Goal: Task Accomplishment & Management: Manage account settings

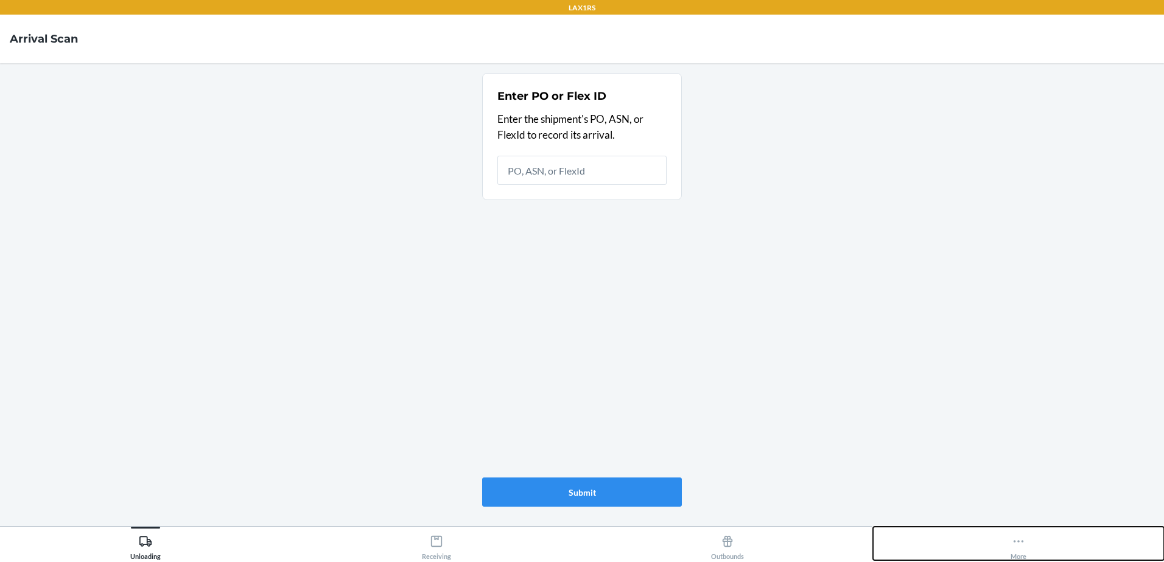
click at [1018, 543] on icon at bounding box center [1018, 541] width 13 height 13
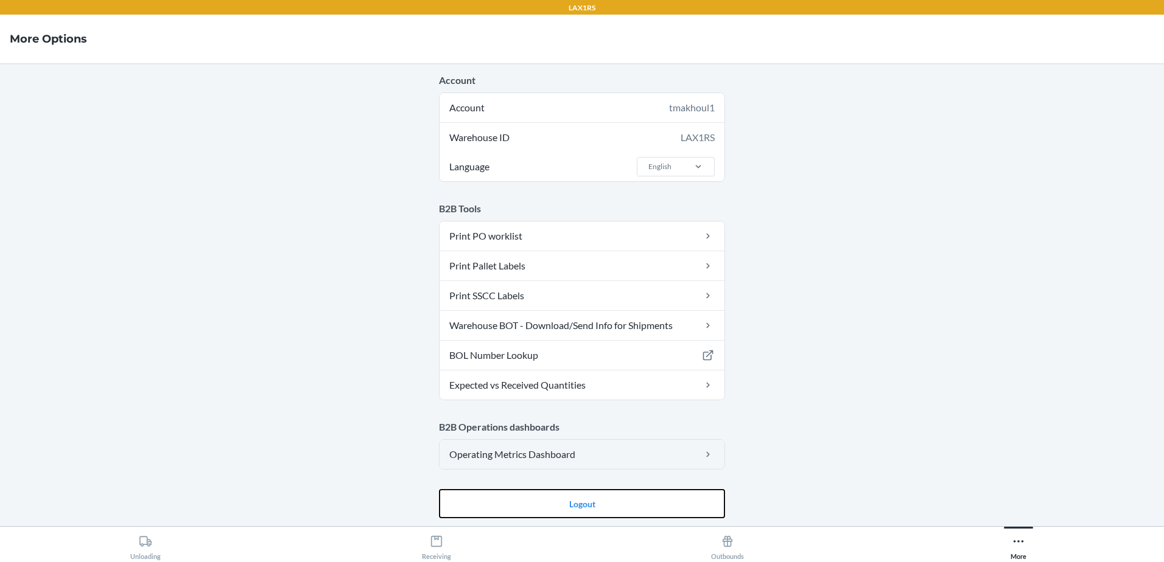
drag, startPoint x: 622, startPoint y: 497, endPoint x: 604, endPoint y: 459, distance: 41.7
click at [622, 497] on button "Logout" at bounding box center [582, 503] width 286 height 29
